Goal: Task Accomplishment & Management: Manage account settings

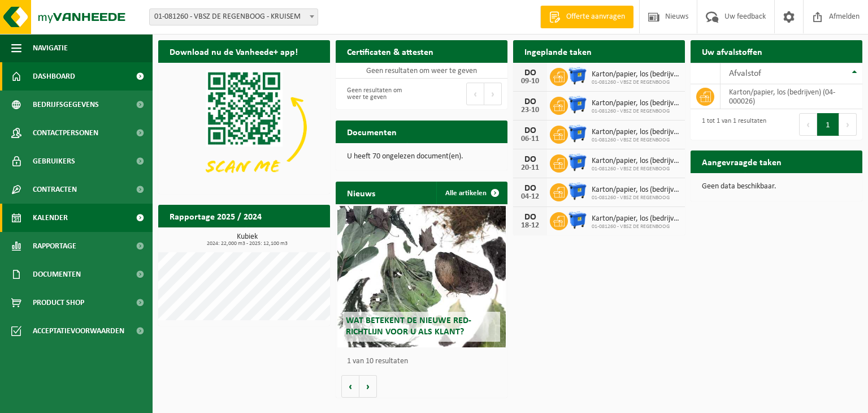
click at [70, 221] on link "Kalender" at bounding box center [76, 217] width 153 height 28
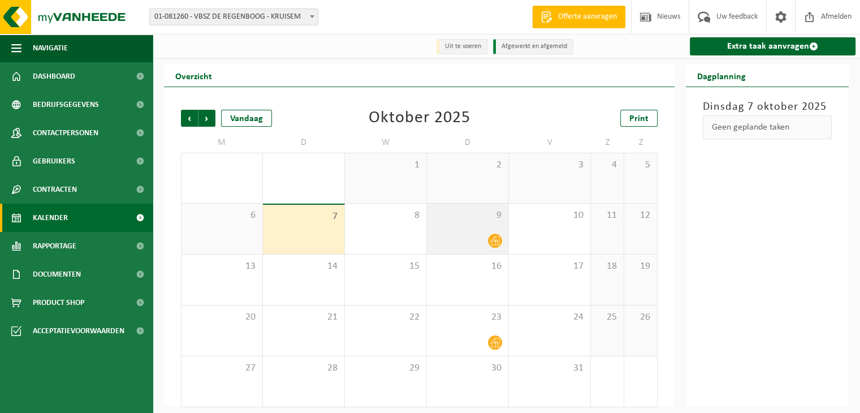
click at [474, 232] on div "9" at bounding box center [467, 228] width 81 height 50
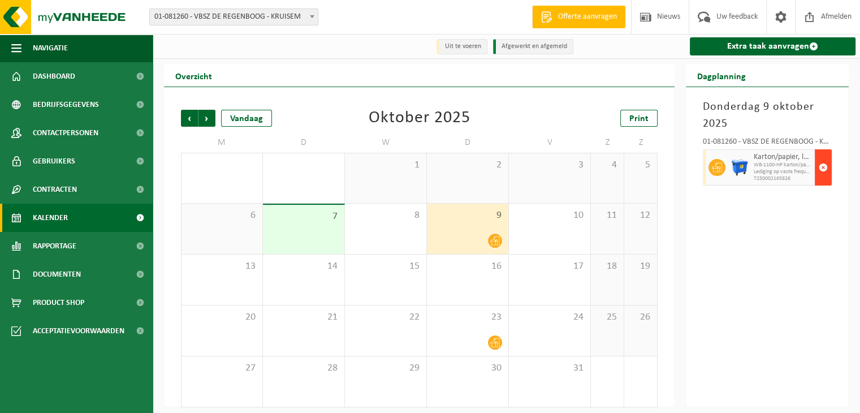
click at [823, 168] on span "button" at bounding box center [822, 167] width 9 height 23
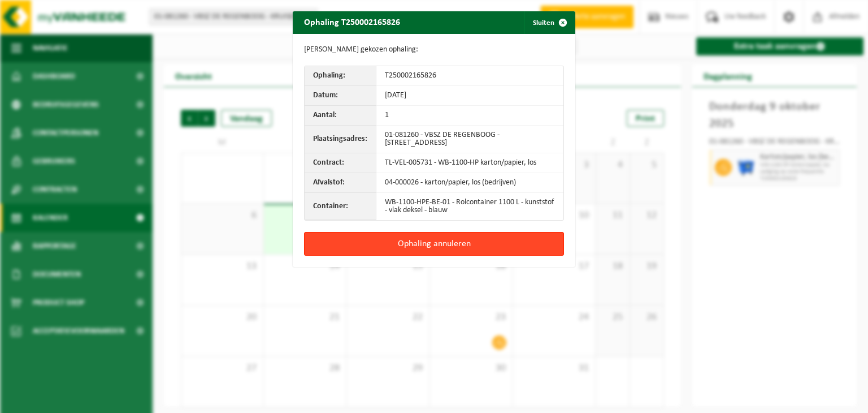
click at [414, 244] on button "Ophaling annuleren" at bounding box center [434, 244] width 260 height 24
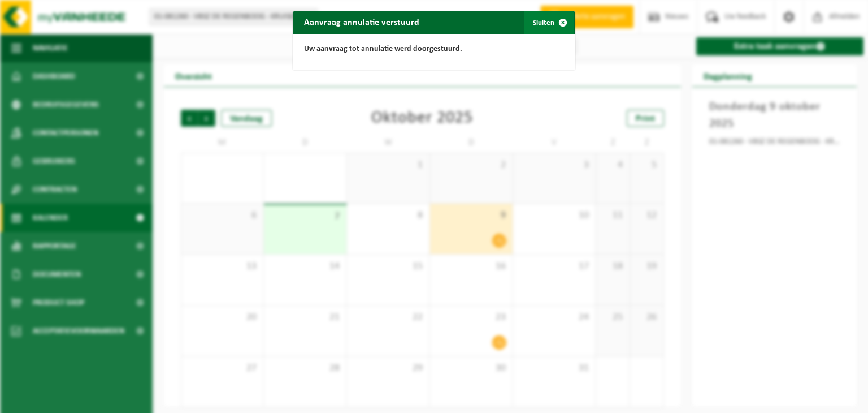
click at [561, 23] on span "button" at bounding box center [563, 22] width 23 height 23
